Goal: Complete application form: Complete application form

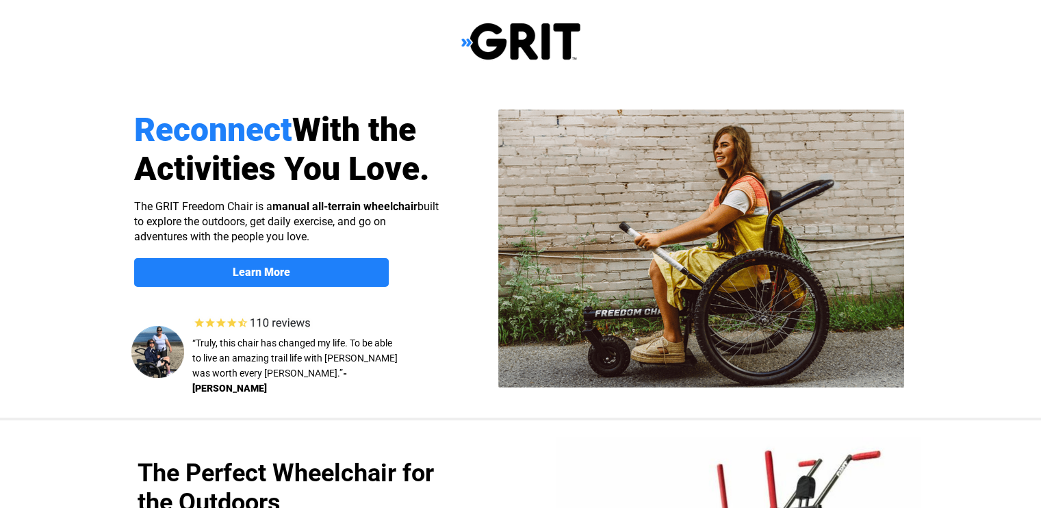
select select "US"
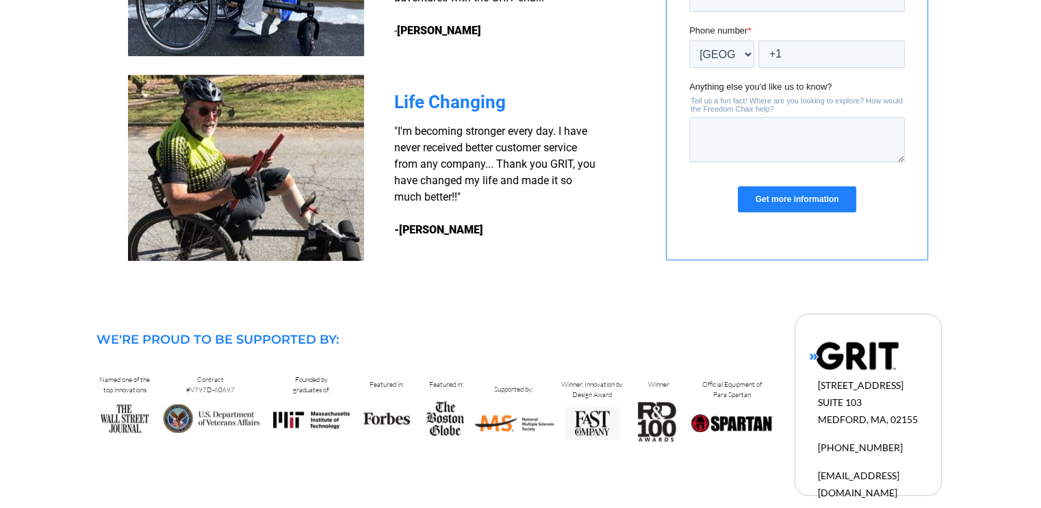
scroll to position [1149, 0]
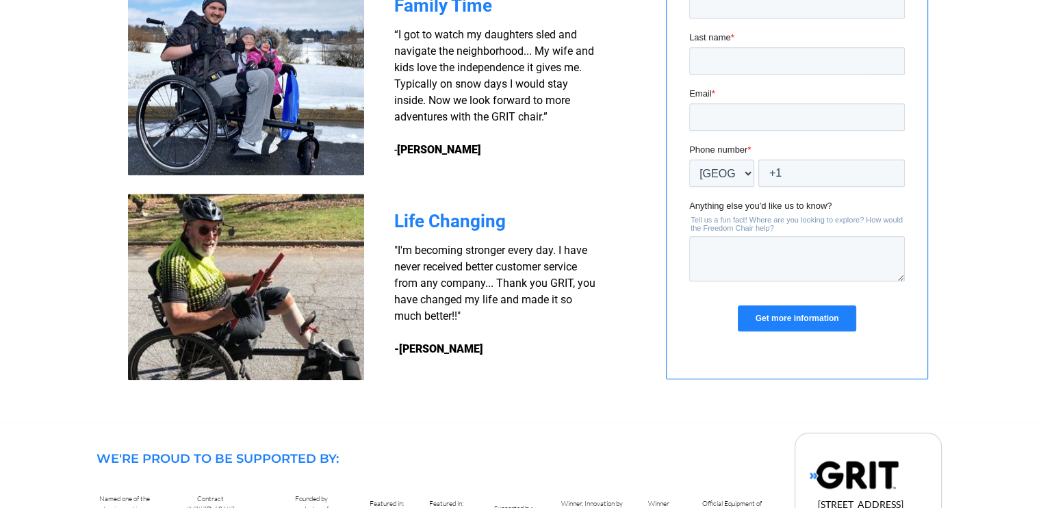
click at [248, 116] on img at bounding box center [246, 81] width 236 height 187
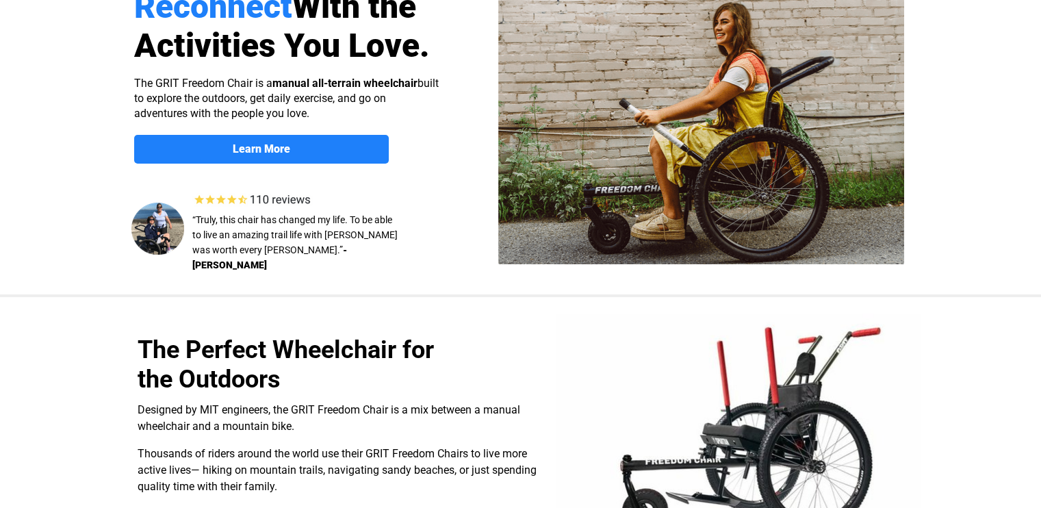
scroll to position [0, 0]
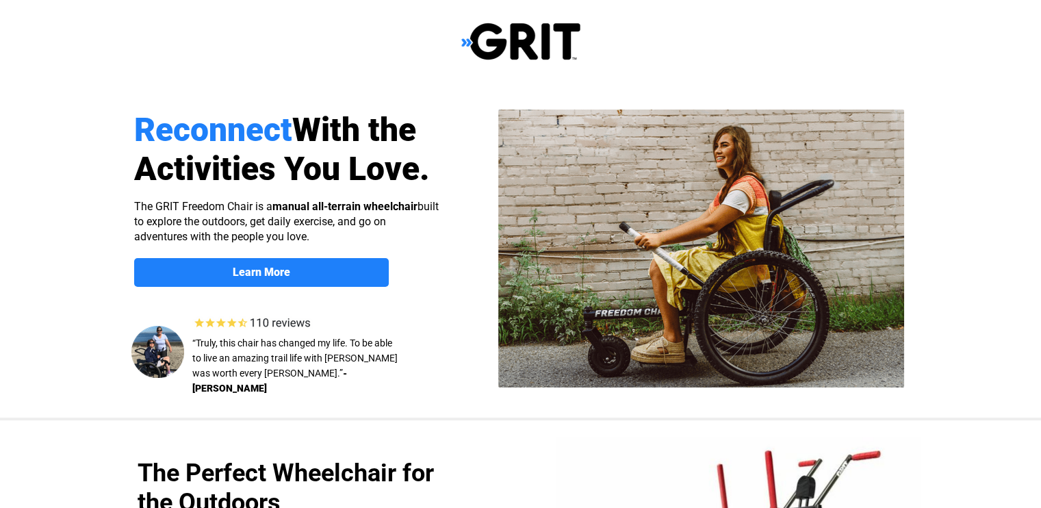
select select "US"
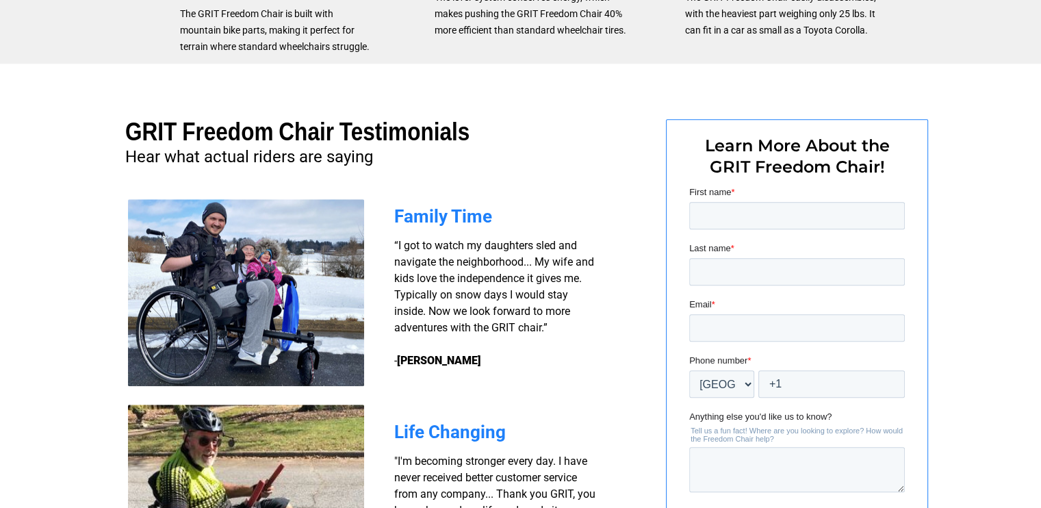
scroll to position [958, 0]
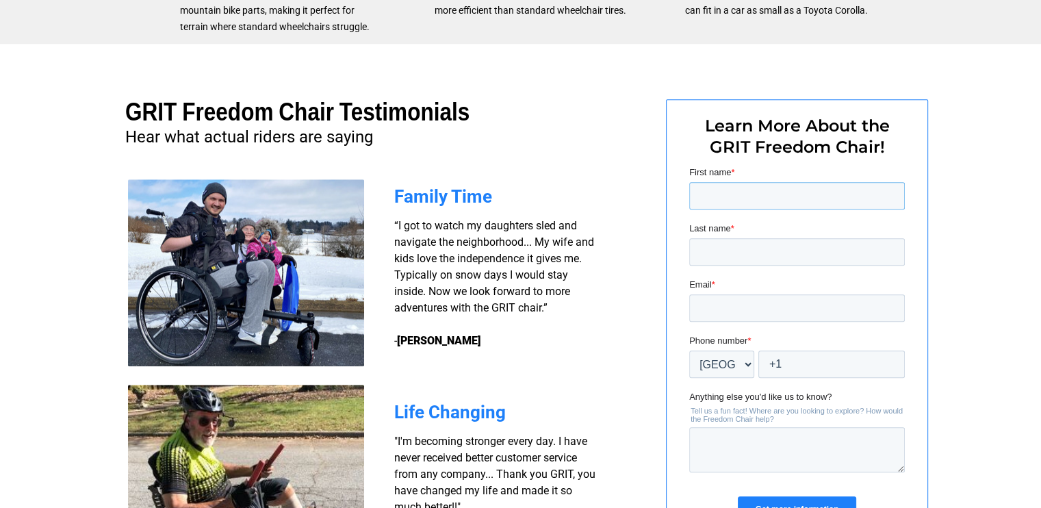
click at [783, 190] on input "First name *" at bounding box center [796, 195] width 216 height 27
click at [980, 157] on div at bounding box center [520, 328] width 1041 height 569
click at [719, 197] on input "First name *" at bounding box center [796, 195] width 216 height 27
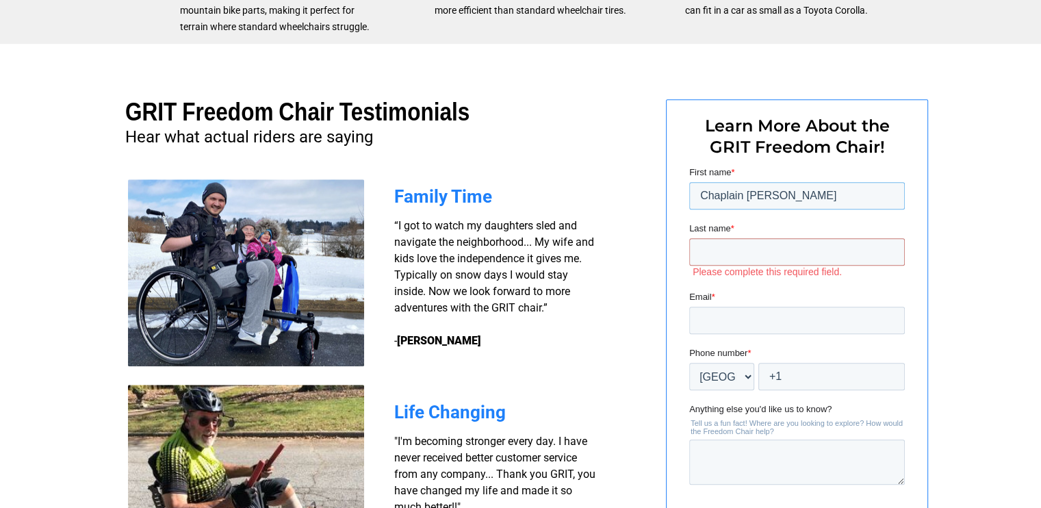
drag, startPoint x: 772, startPoint y: 193, endPoint x: 836, endPoint y: 193, distance: 63.6
click at [836, 193] on input "Chaplain Faith Skewlow" at bounding box center [796, 195] width 216 height 27
type input "Chaplain Faith"
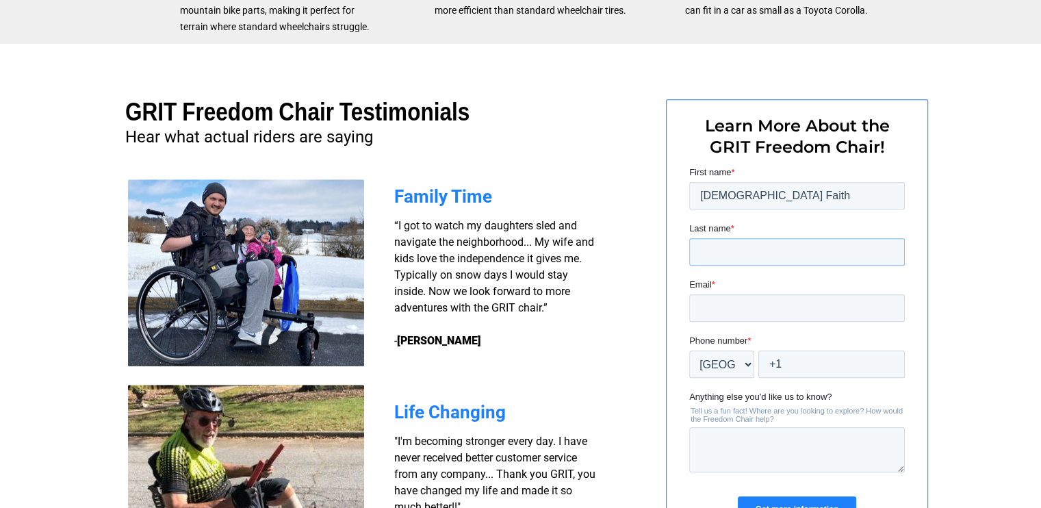
click at [699, 249] on input "Last name *" at bounding box center [796, 251] width 216 height 27
paste input "Skewlow"
type input "Skewlow"
click at [972, 236] on div at bounding box center [520, 328] width 1041 height 569
click at [748, 308] on input "Email *" at bounding box center [796, 307] width 216 height 27
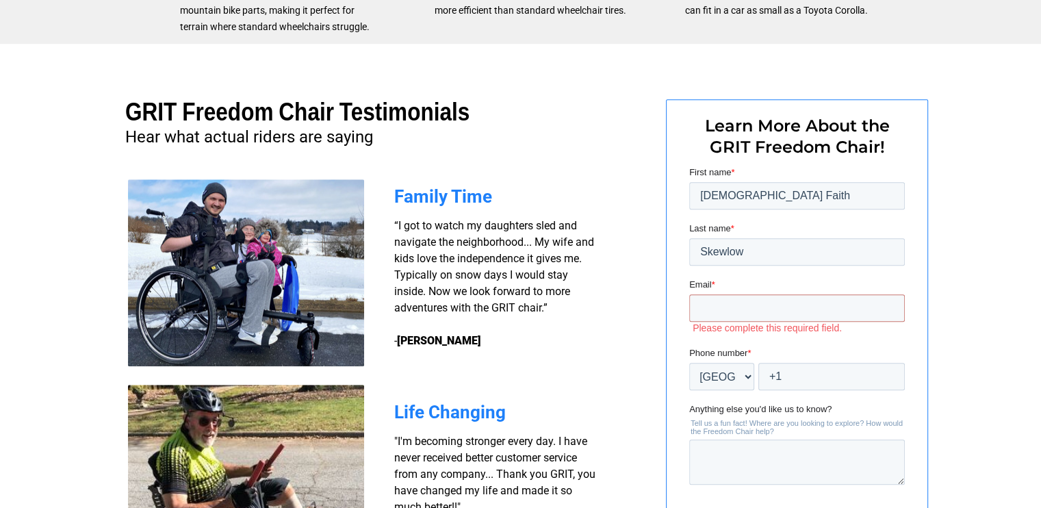
click at [965, 228] on div at bounding box center [520, 328] width 1041 height 569
click at [772, 198] on input "Chaplain Faith" at bounding box center [796, 195] width 216 height 27
click at [981, 168] on div at bounding box center [520, 328] width 1041 height 569
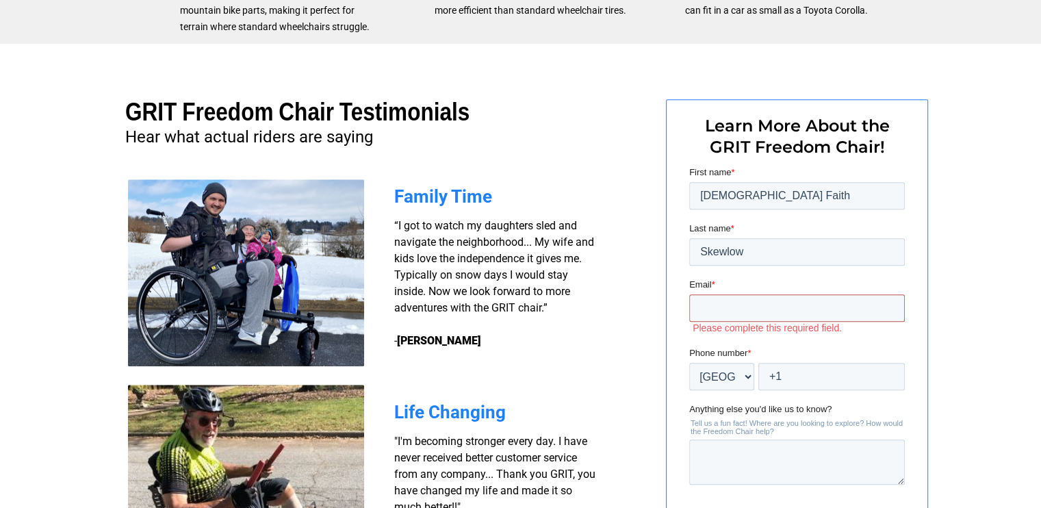
click at [724, 309] on input "Email *" at bounding box center [796, 307] width 216 height 27
drag, startPoint x: 762, startPoint y: 250, endPoint x: 679, endPoint y: 236, distance: 84.0
click at [688, 236] on html "First name * Chaplain Faith Last name * Skewlow Email * Please complete this re…" at bounding box center [796, 362] width 216 height 393
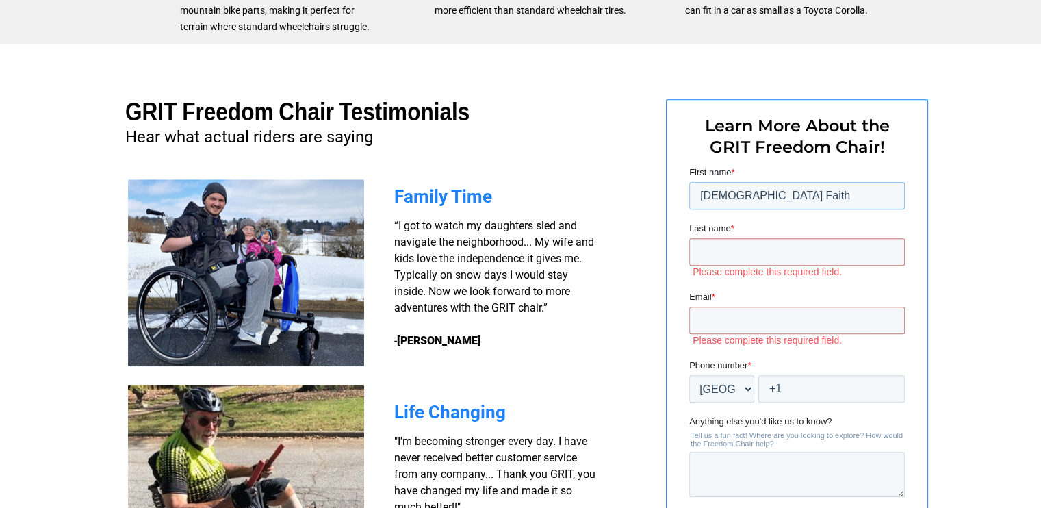
drag, startPoint x: 802, startPoint y: 201, endPoint x: 1365, endPoint y: 368, distance: 587.3
click at [688, 203] on html "First name * Chaplain Faith Last name * Please complete this required field. Em…" at bounding box center [796, 368] width 216 height 405
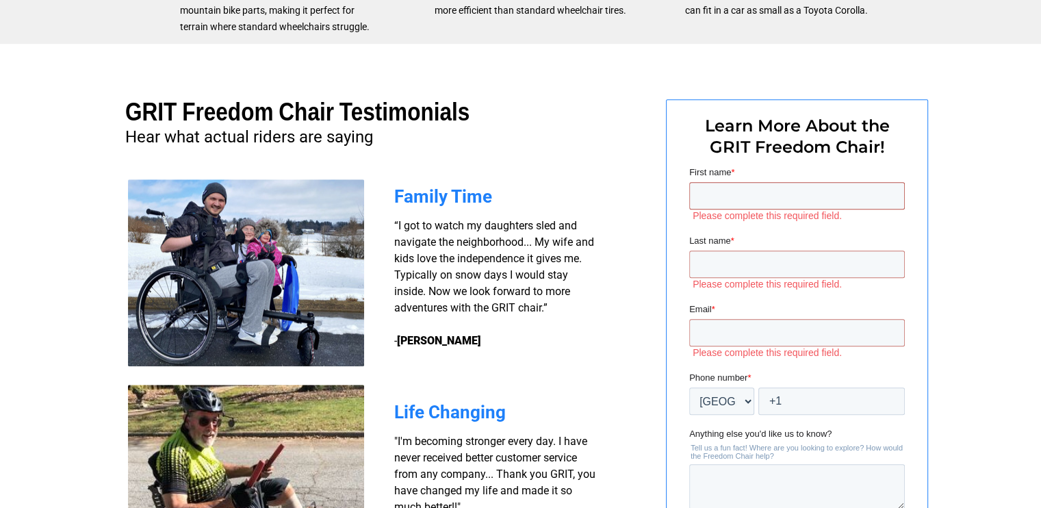
type input "Y"
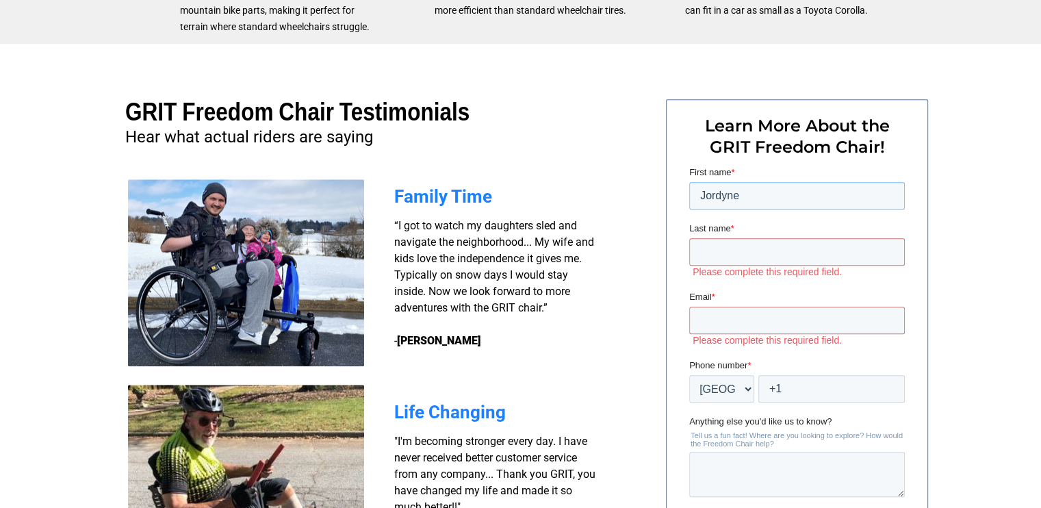
type input "Jordyne"
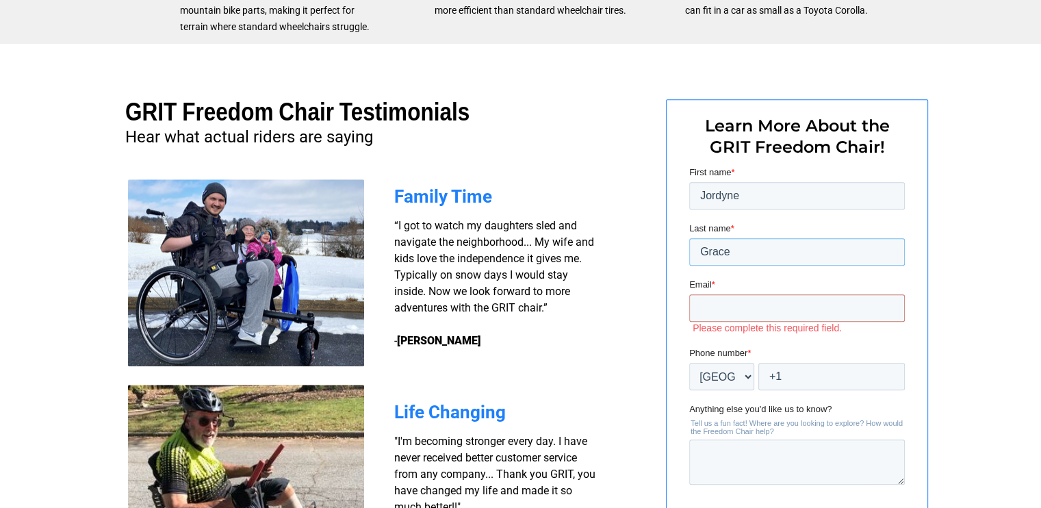
type input "Grace"
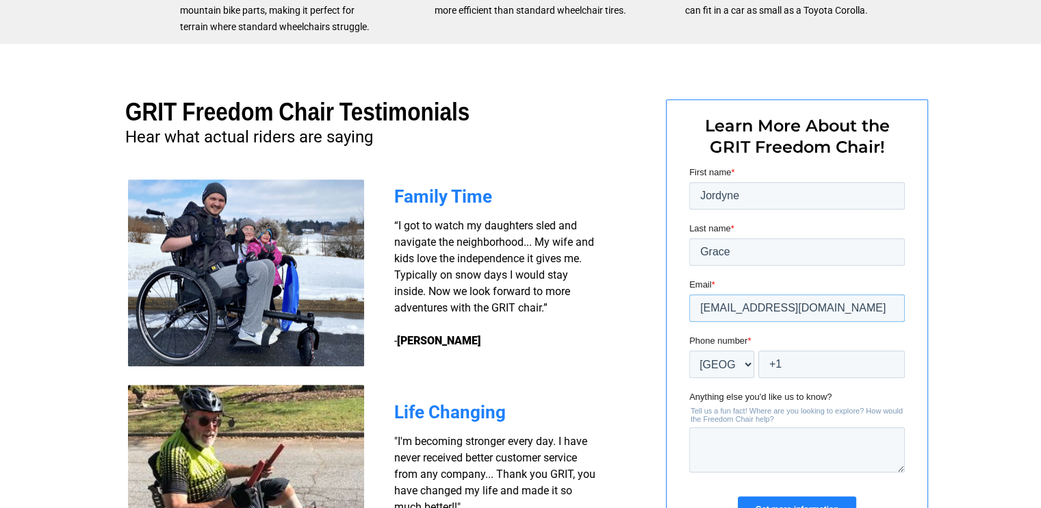
type input "Vonniegirl11@gmail.com"
click at [794, 359] on input "+1" at bounding box center [830, 363] width 146 height 27
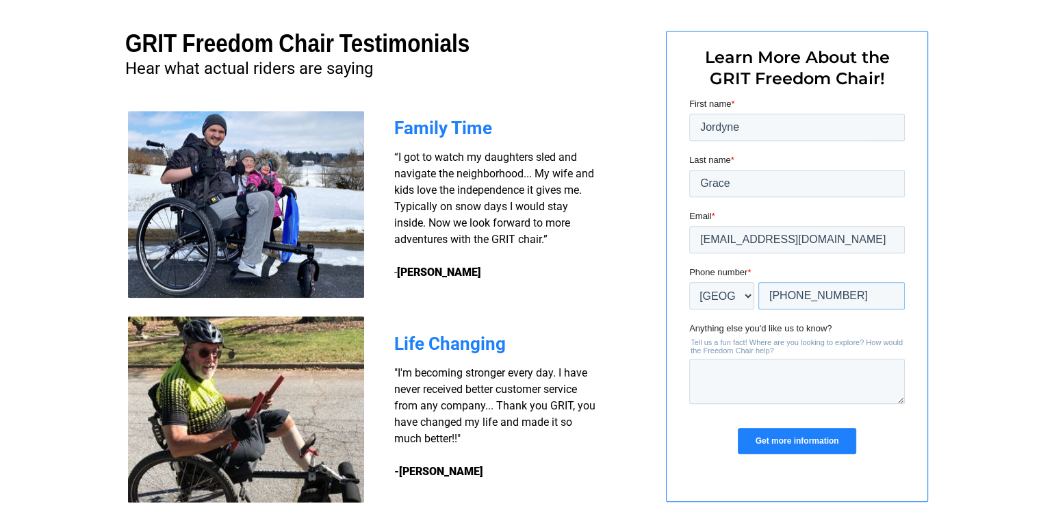
type input "+1 4102100218"
click at [717, 365] on textarea "Anything else you'd like us to know?" at bounding box center [796, 381] width 216 height 45
click at [703, 376] on textarea "Anything else you'd like us to know?" at bounding box center [796, 381] width 216 height 45
click at [727, 387] on textarea "Camping with the family in VT and Mass, the beach with the kids." at bounding box center [796, 381] width 216 height 45
click at [881, 387] on textarea "Camping with the family in VT and Mass and to the beach with the kids." at bounding box center [796, 381] width 216 height 45
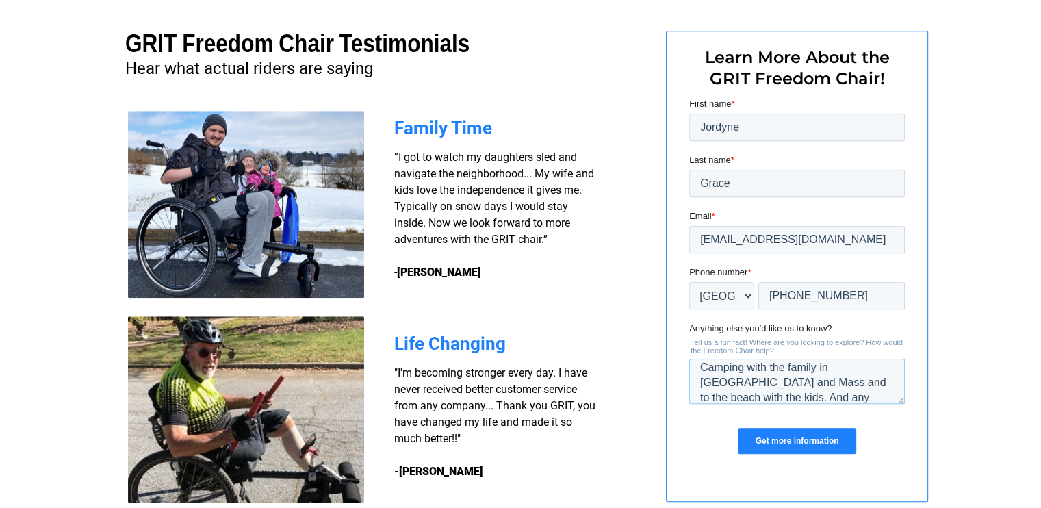
scroll to position [22, 0]
type textarea "Camping with the family in [GEOGRAPHIC_DATA] and Mass and to the beach with the…"
click at [790, 439] on input "Get more information" at bounding box center [796, 441] width 118 height 26
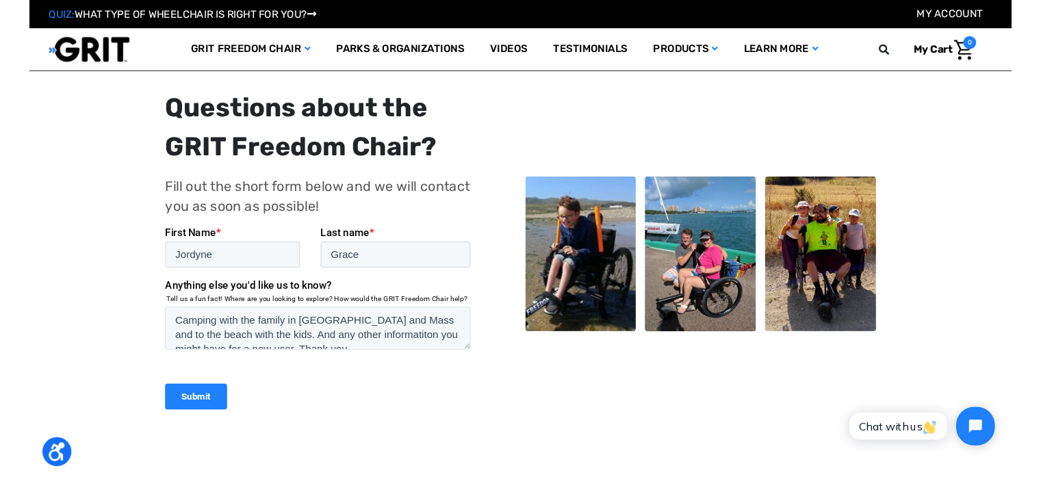
scroll to position [274, 0]
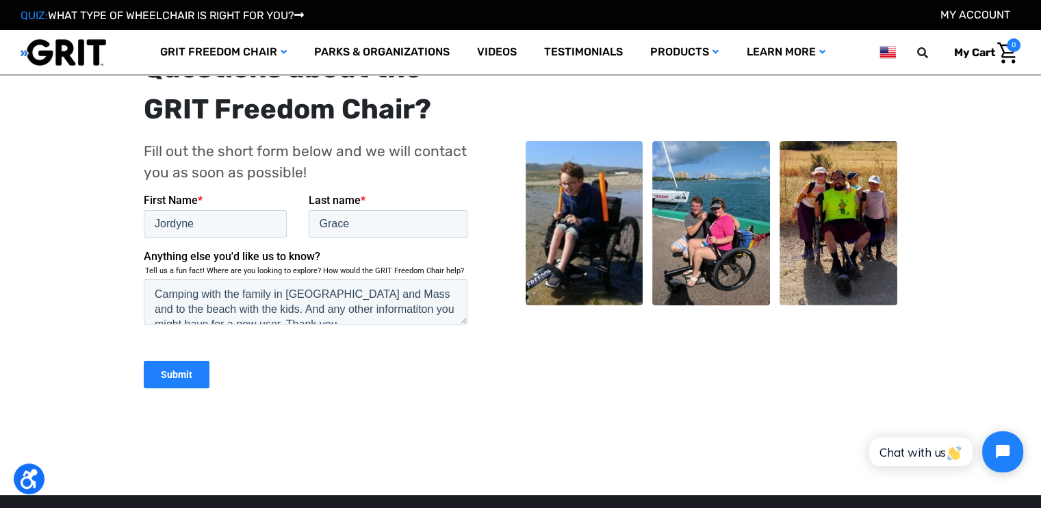
click at [17, 140] on div "You’ll receive an email with information on the GRIT Freedom Chair, and then we…" at bounding box center [520, 148] width 1009 height 694
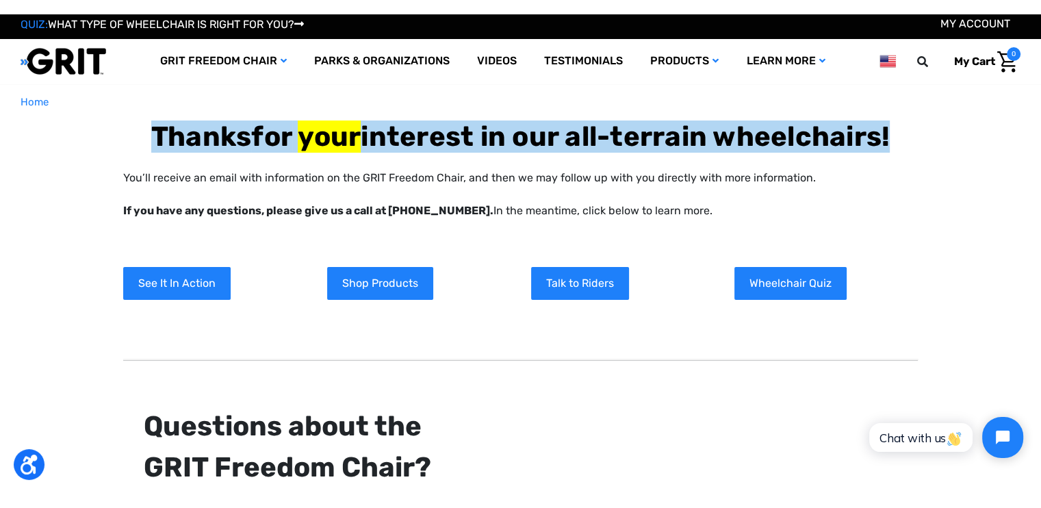
scroll to position [0, 0]
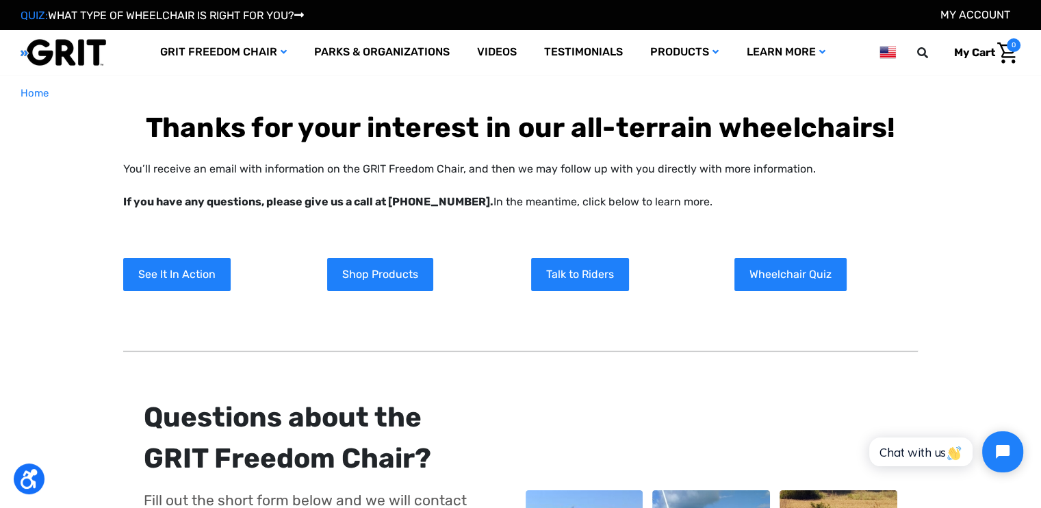
click at [984, 163] on div "You’ll receive an email with information on the GRIT Freedom Chair, and then we…" at bounding box center [520, 502] width 993 height 683
